Goal: Transaction & Acquisition: Book appointment/travel/reservation

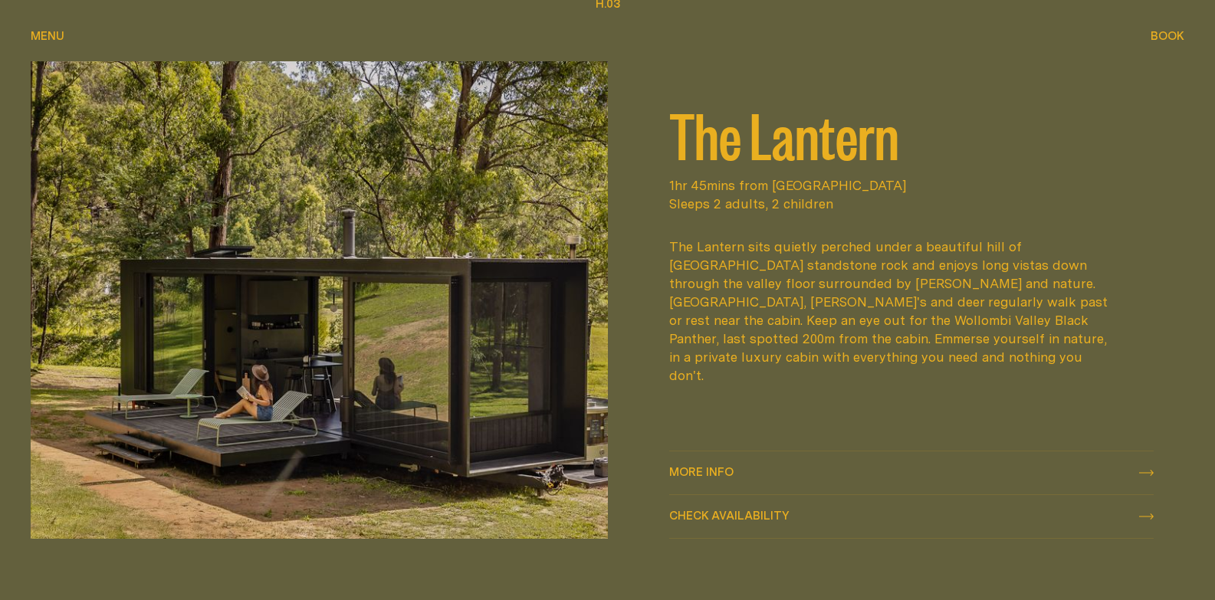
scroll to position [2070, 0]
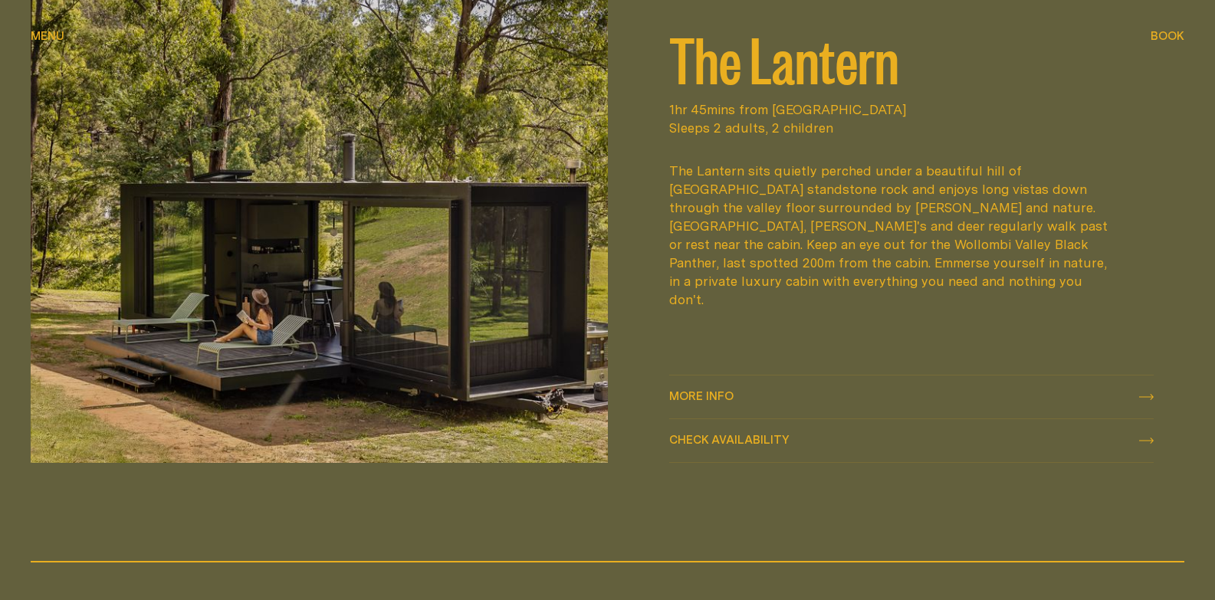
click at [735, 440] on span "Check availability" at bounding box center [729, 440] width 120 height 12
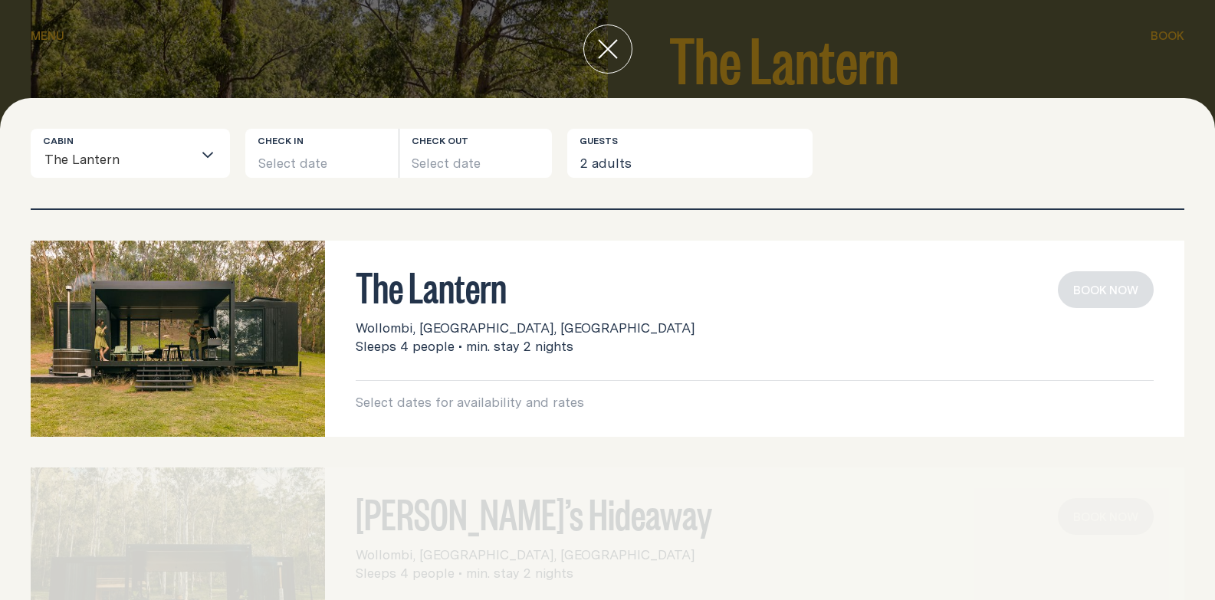
click at [166, 161] on input "Search for option" at bounding box center [156, 161] width 72 height 32
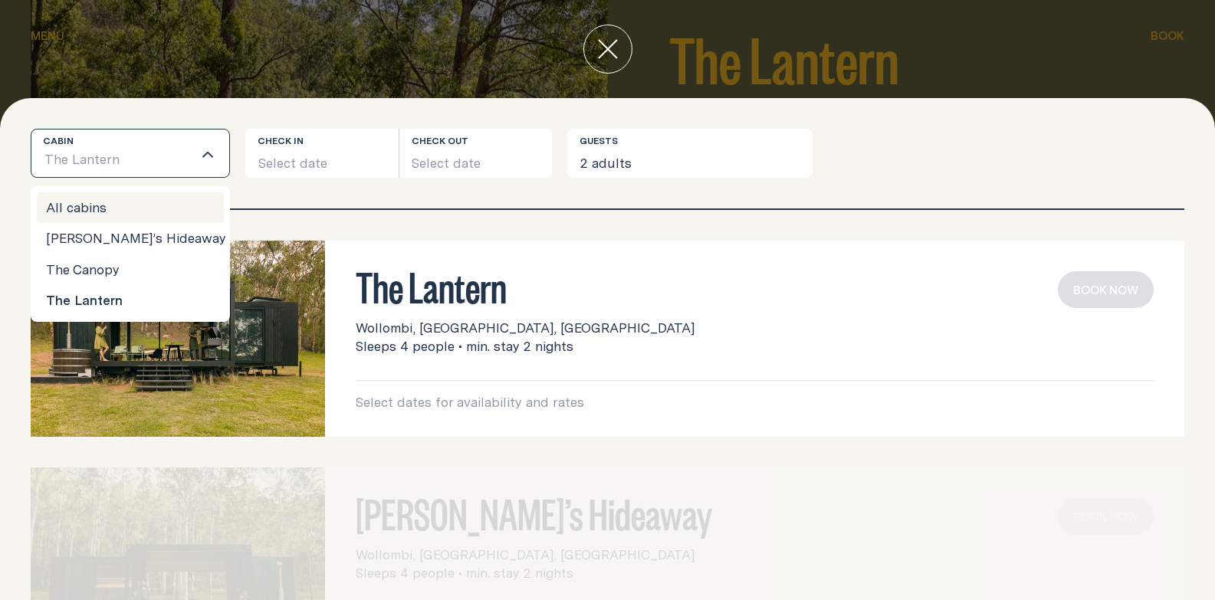
click at [288, 111] on div "Cabin The Lantern Loading... All cabins [PERSON_NAME]’s Hideaway The Canopy The…" at bounding box center [607, 349] width 1215 height 502
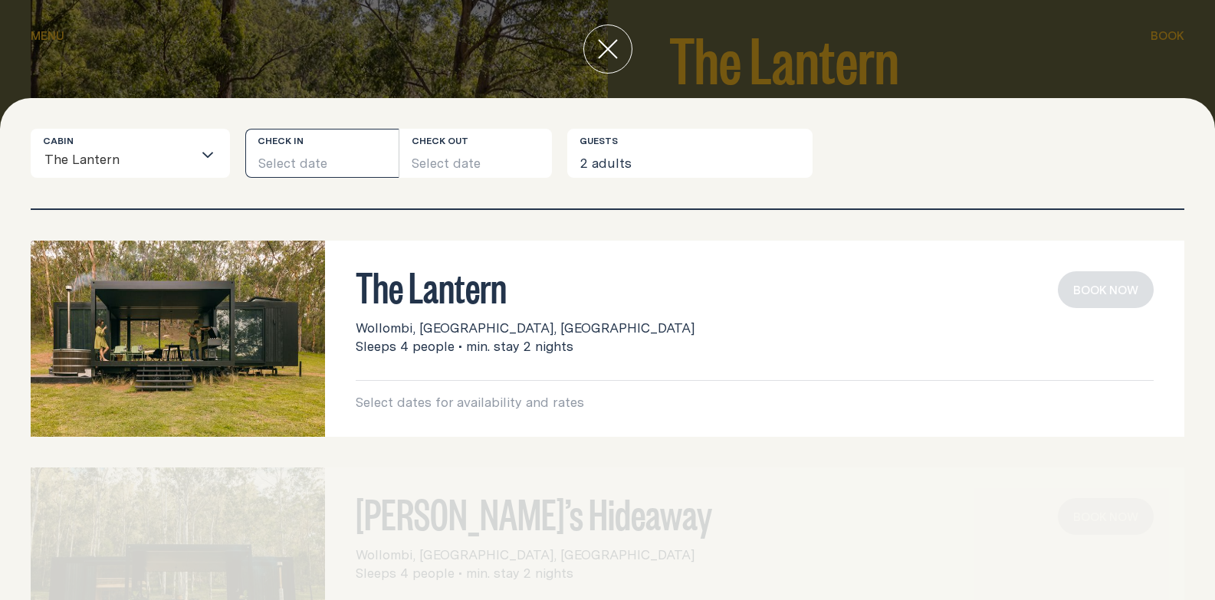
click at [336, 153] on button "Select date" at bounding box center [321, 153] width 153 height 49
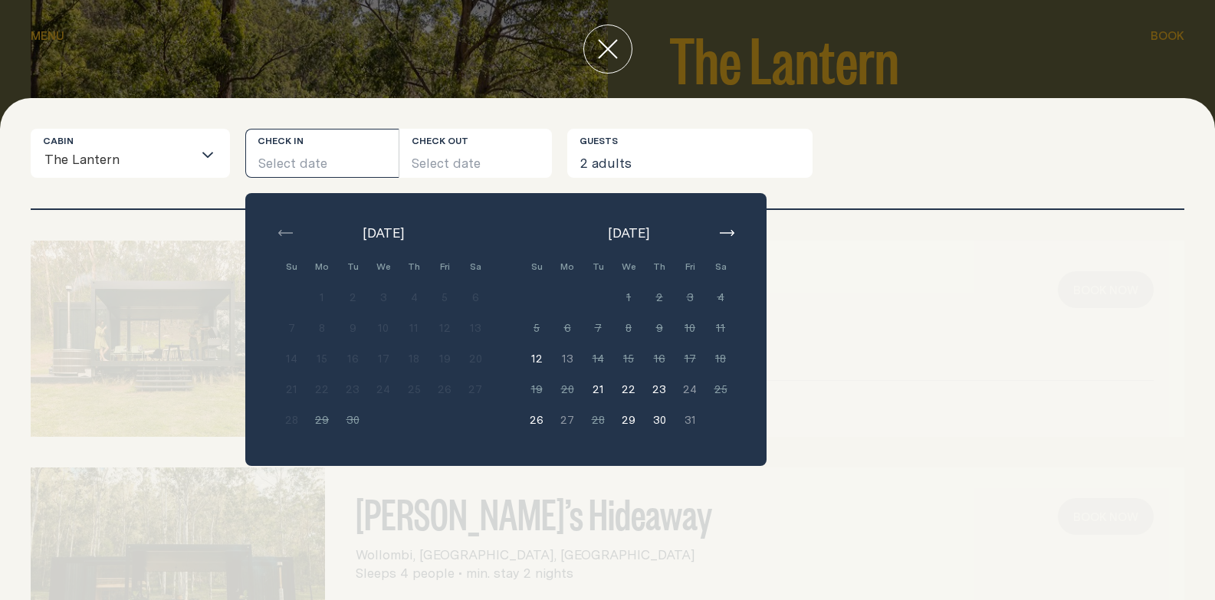
click at [597, 389] on button "21" at bounding box center [598, 389] width 31 height 31
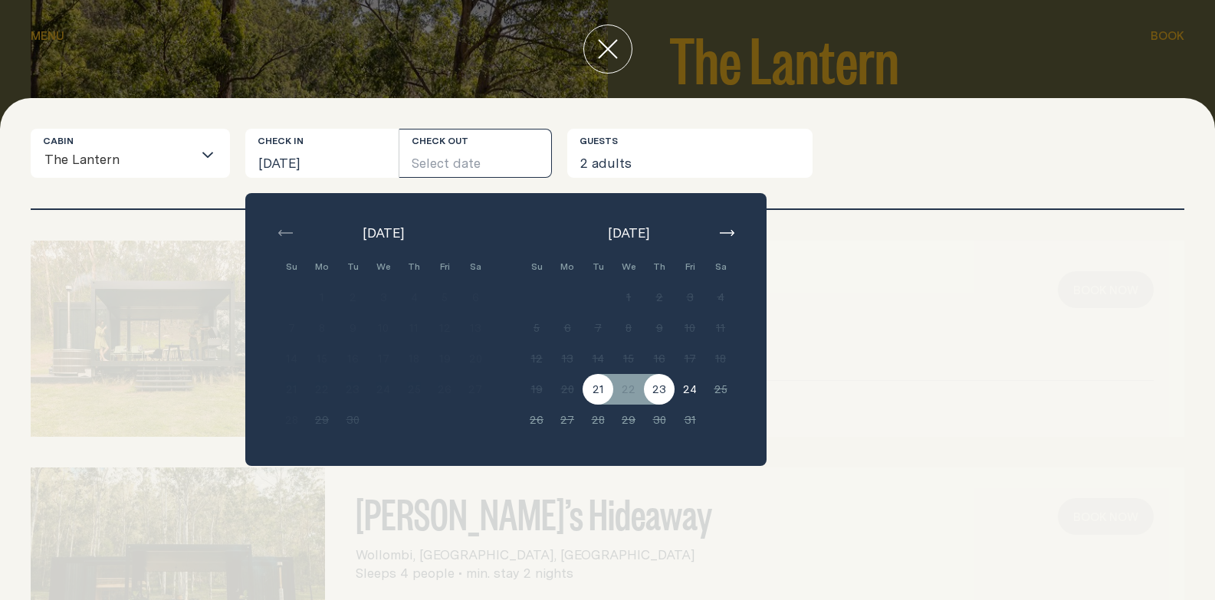
click at [666, 394] on button "23" at bounding box center [659, 389] width 31 height 31
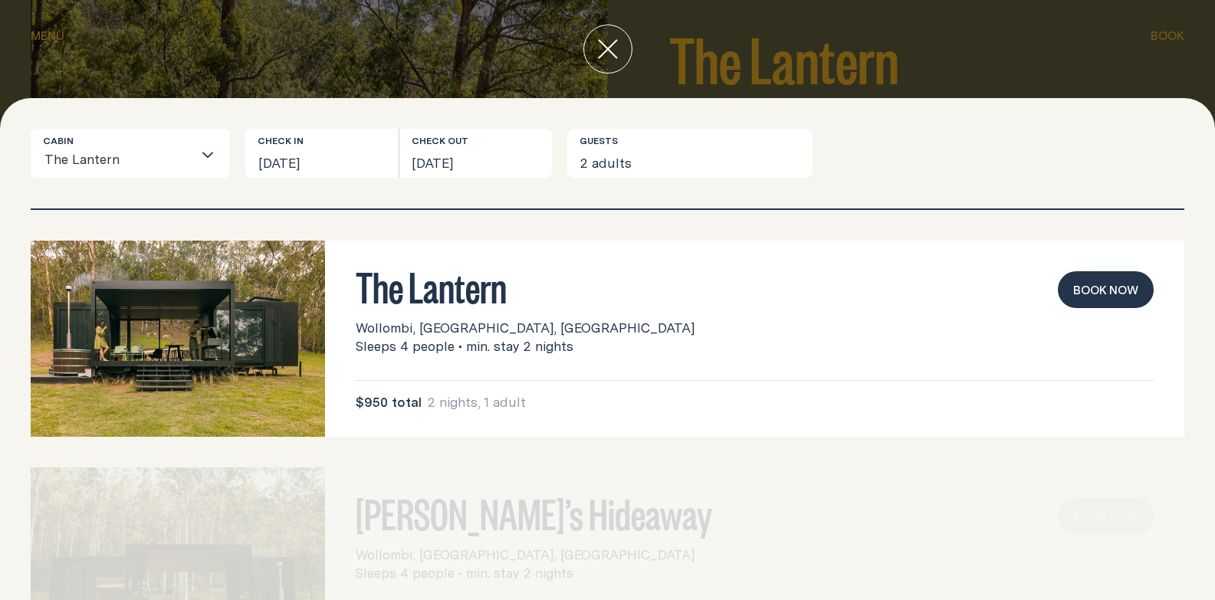
click at [1086, 280] on button "Book now" at bounding box center [1106, 289] width 96 height 37
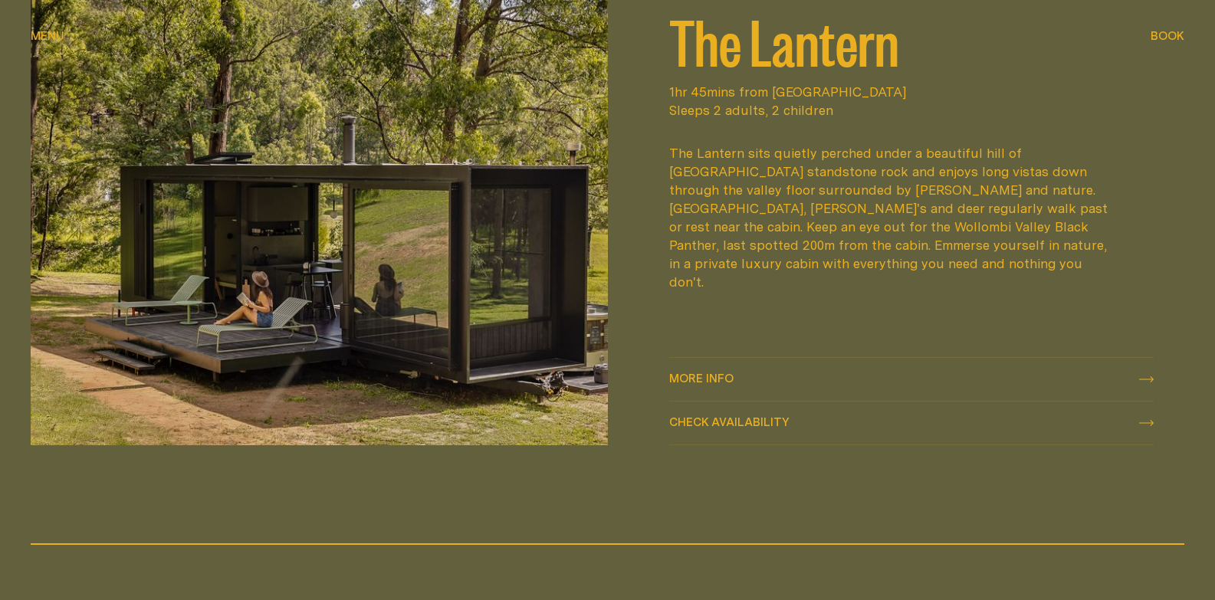
scroll to position [2070, 0]
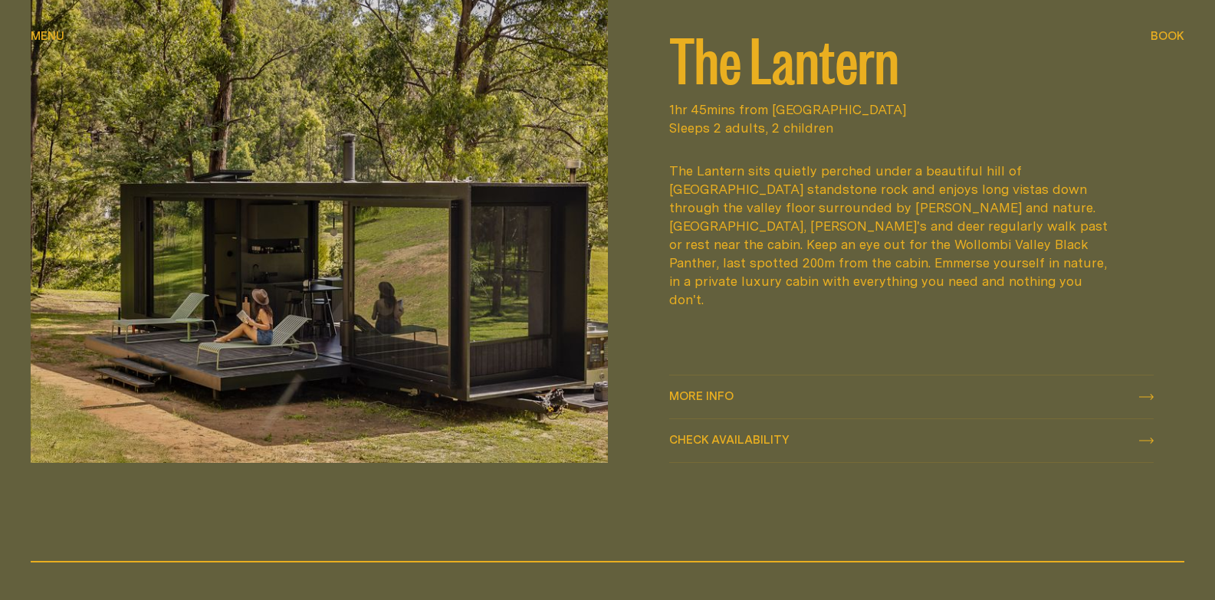
click at [733, 432] on span "Check availability Check availability" at bounding box center [729, 441] width 120 height 18
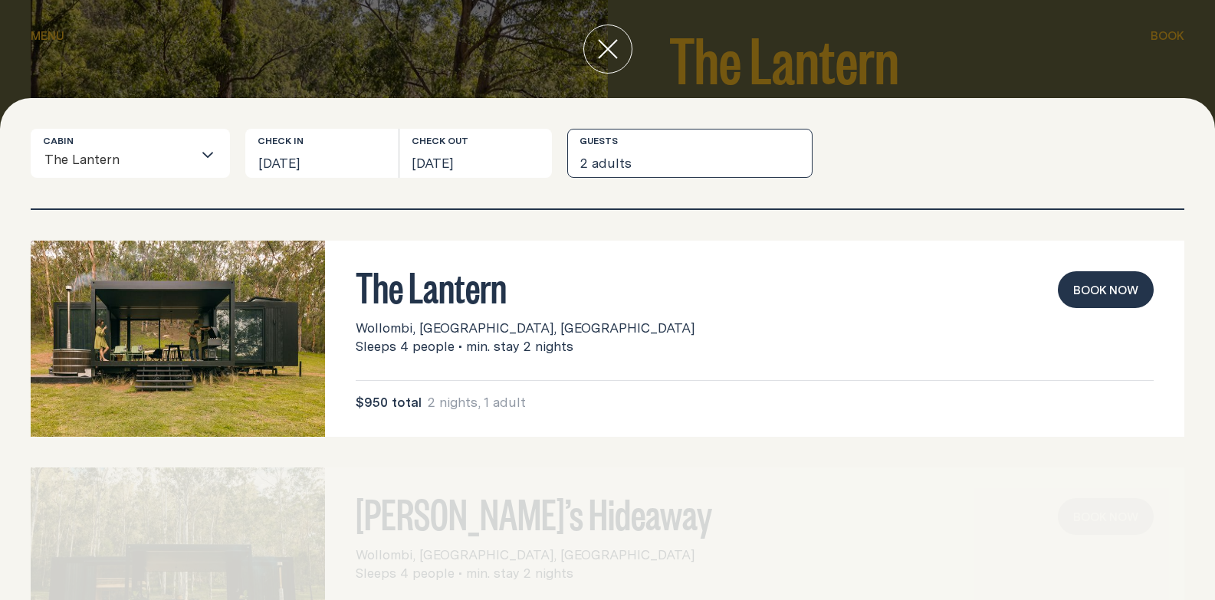
click at [675, 154] on button "2 adults" at bounding box center [689, 153] width 245 height 49
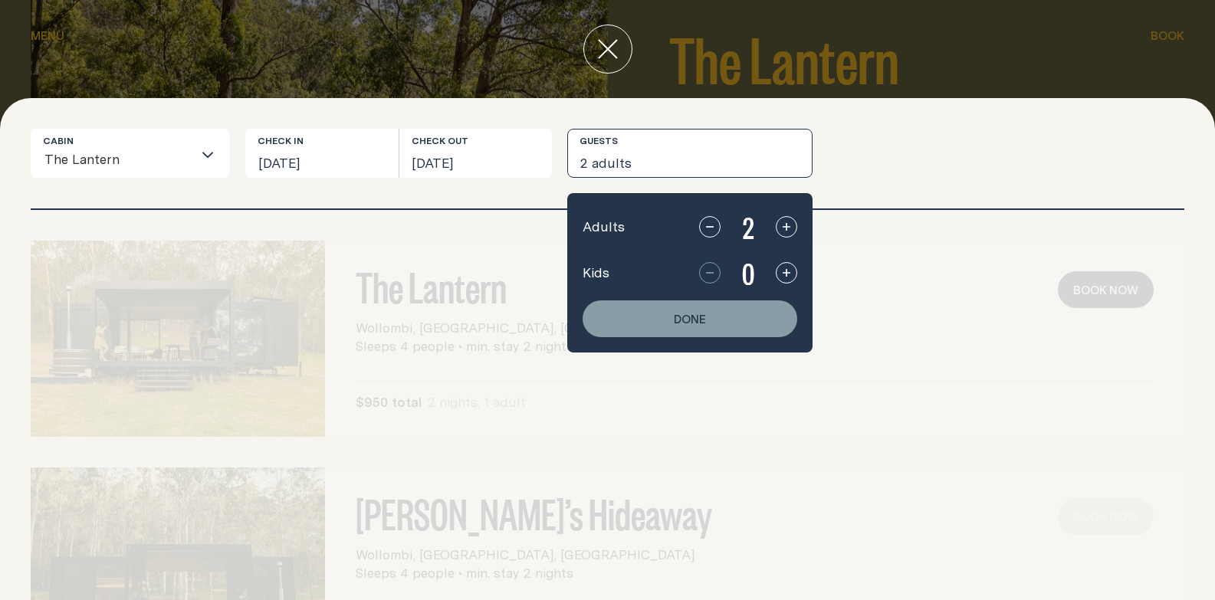
click at [783, 274] on icon "button" at bounding box center [787, 273] width 12 height 12
click at [793, 223] on button "button" at bounding box center [786, 226] width 21 height 21
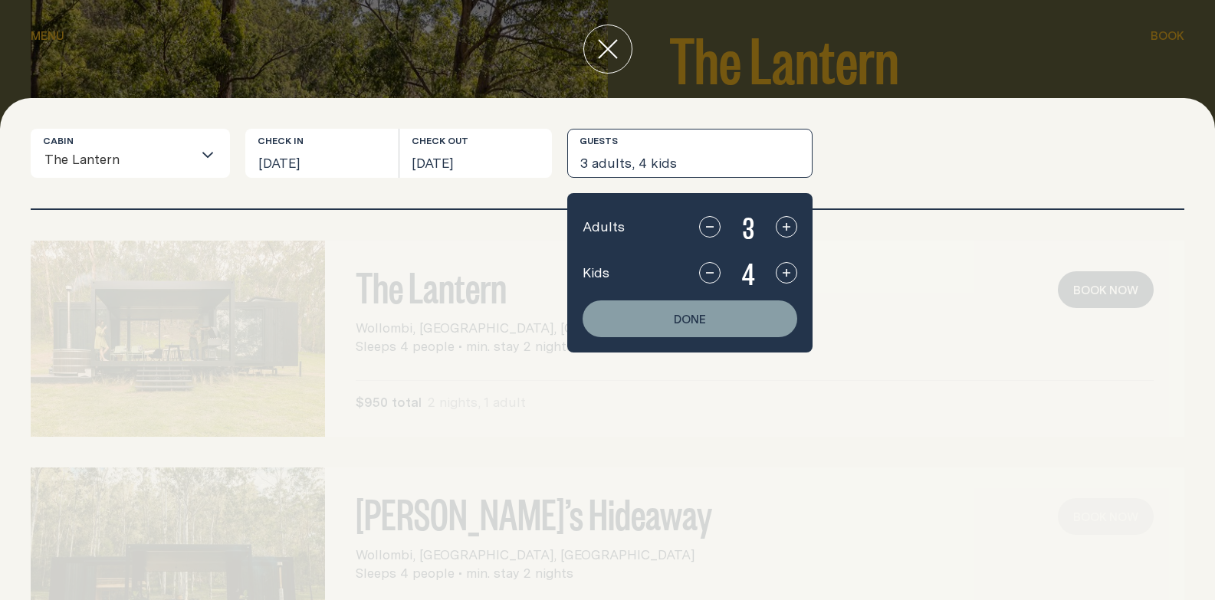
click at [793, 223] on button "button" at bounding box center [786, 226] width 21 height 21
click at [909, 127] on div "Cabin The Lantern Loading... Check in [GEOGRAPHIC_DATA][DATE] Check out [DATE] …" at bounding box center [607, 349] width 1215 height 502
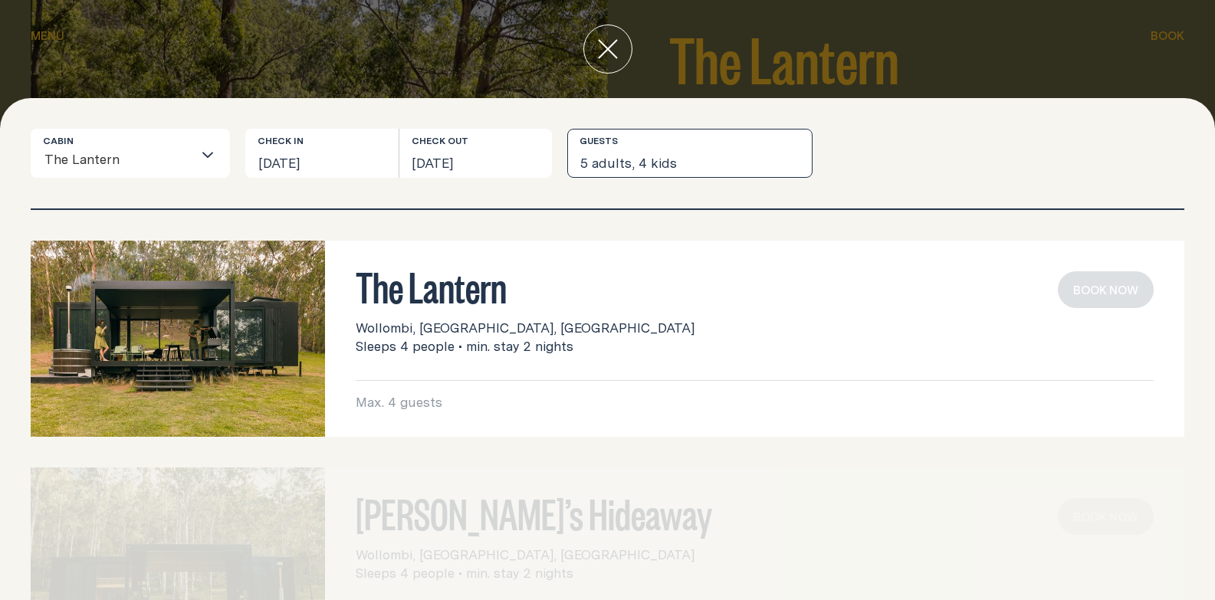
click at [692, 150] on button "5 adults, 4 kids" at bounding box center [689, 153] width 245 height 49
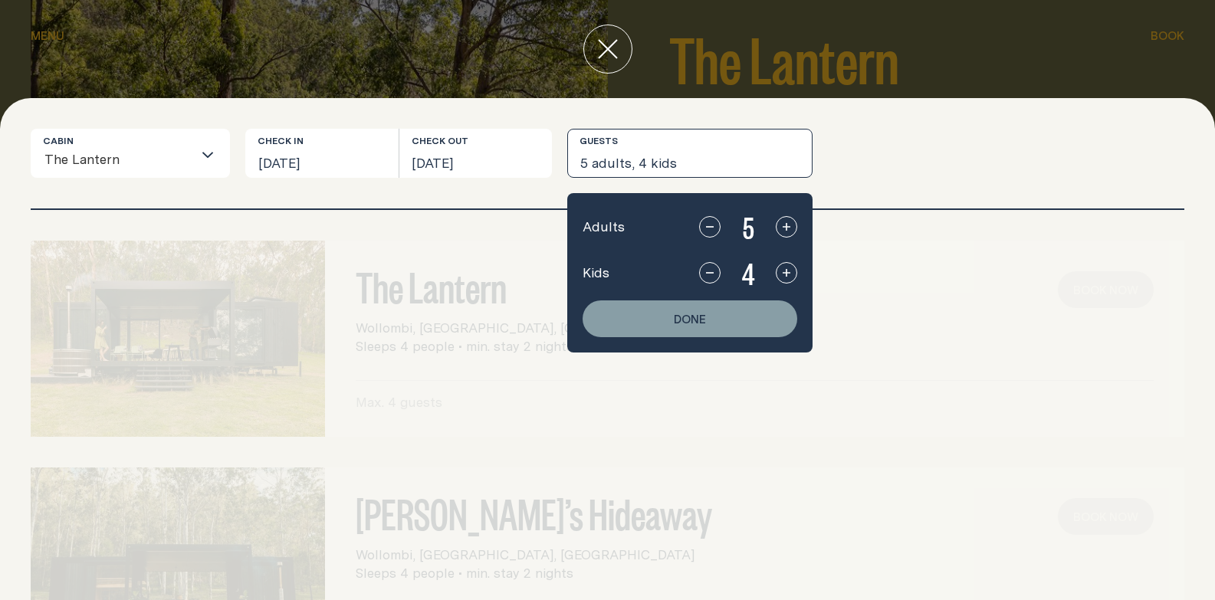
click at [714, 235] on button "button" at bounding box center [709, 226] width 21 height 21
click at [712, 271] on icon "button" at bounding box center [710, 273] width 12 height 12
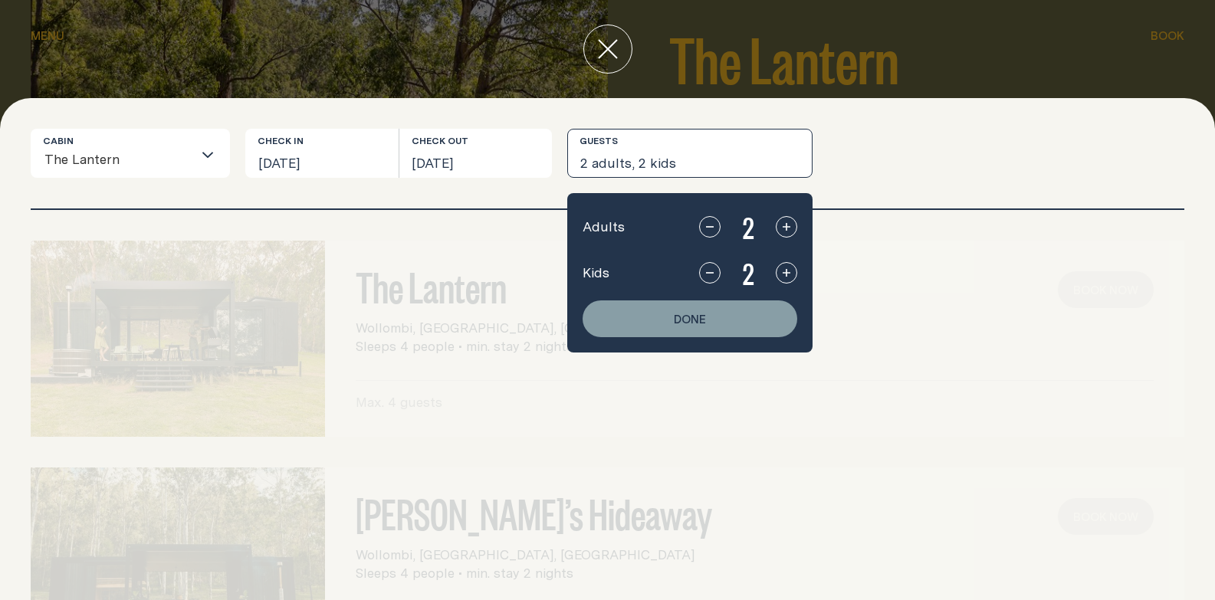
click at [712, 271] on icon "button" at bounding box center [710, 273] width 12 height 12
click at [711, 277] on icon "button" at bounding box center [710, 273] width 12 height 12
click at [719, 310] on button "Done" at bounding box center [690, 319] width 215 height 37
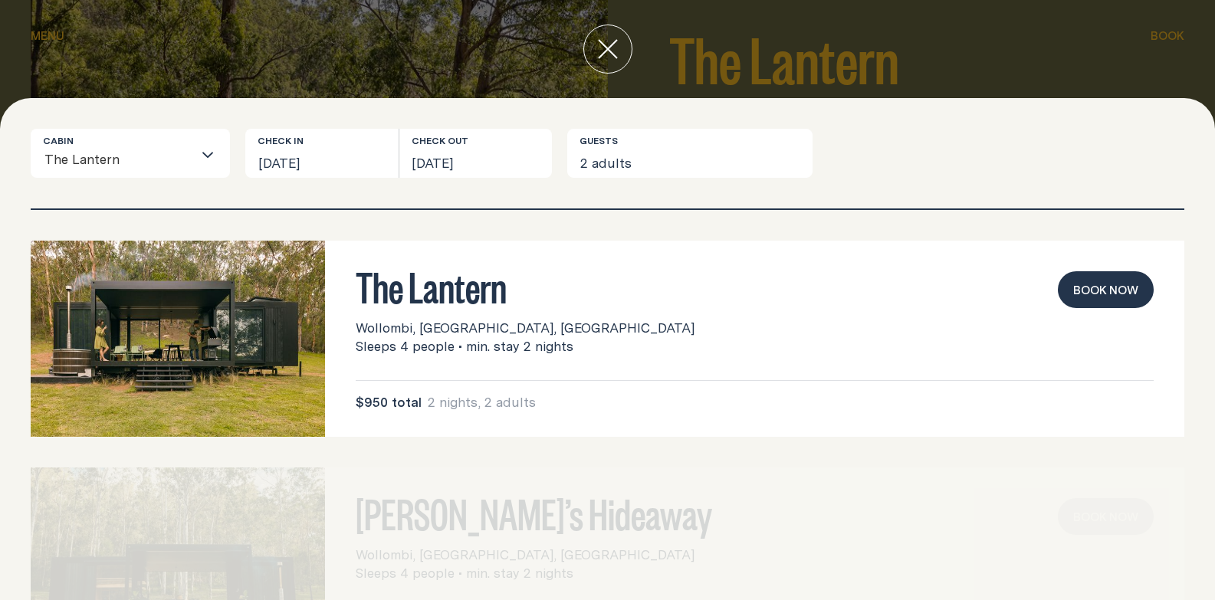
click at [1090, 290] on button "Book now" at bounding box center [1106, 289] width 96 height 37
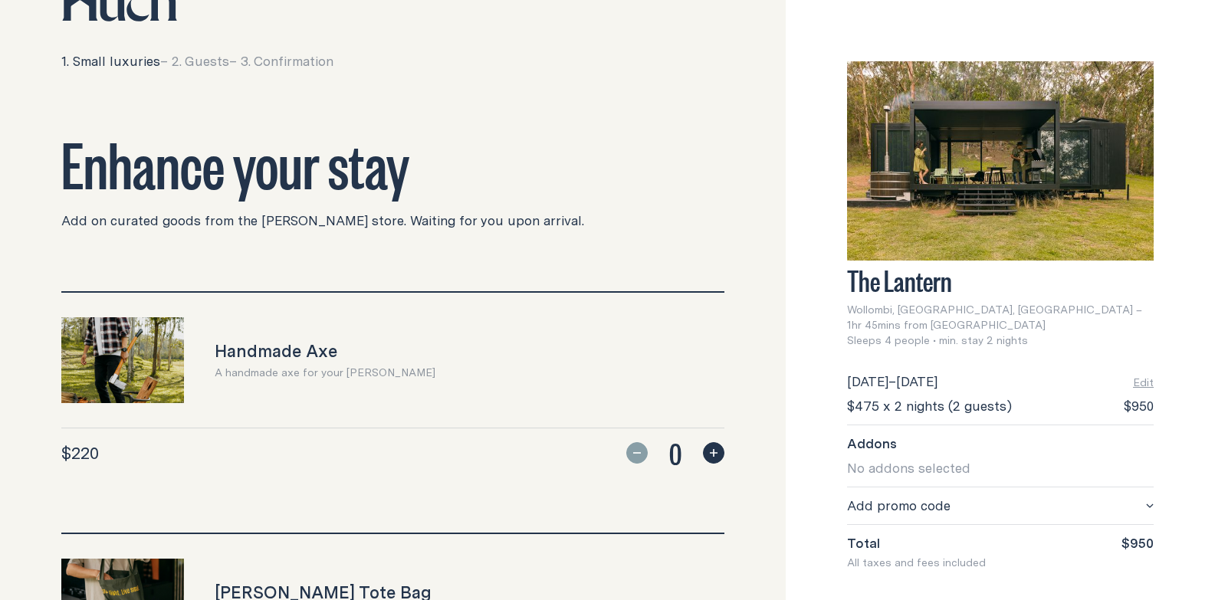
scroll to position [77, 0]
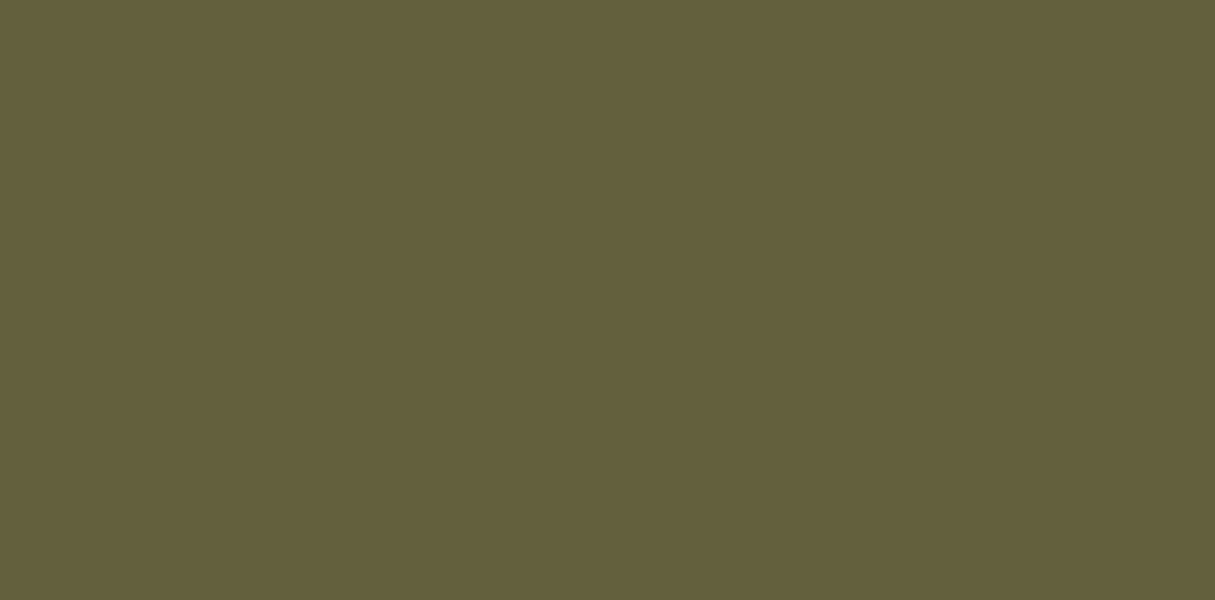
scroll to position [2070, 0]
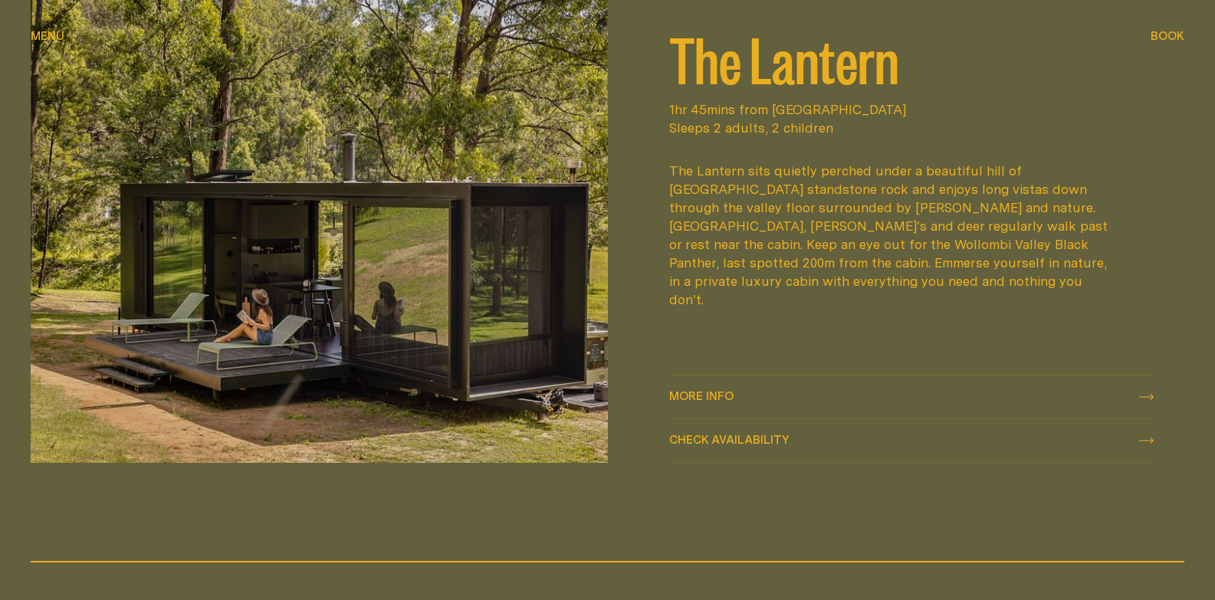
click at [854, 426] on button "Check availability Check availability" at bounding box center [911, 440] width 485 height 43
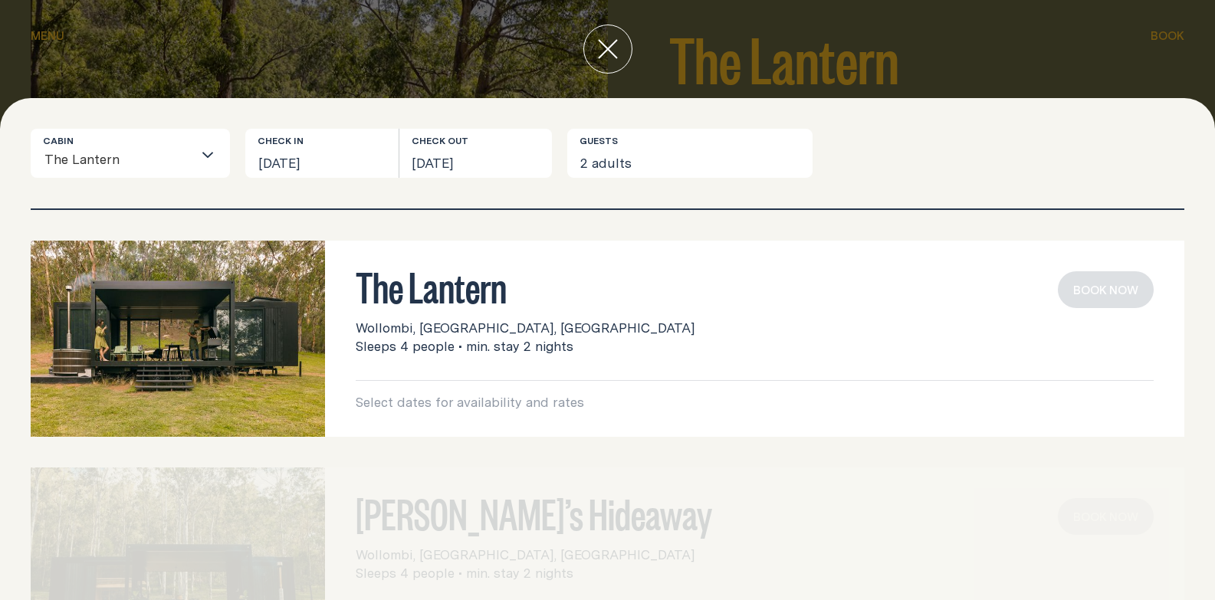
click at [1089, 68] on div at bounding box center [607, 49] width 1215 height 98
